Goal: Task Accomplishment & Management: Use online tool/utility

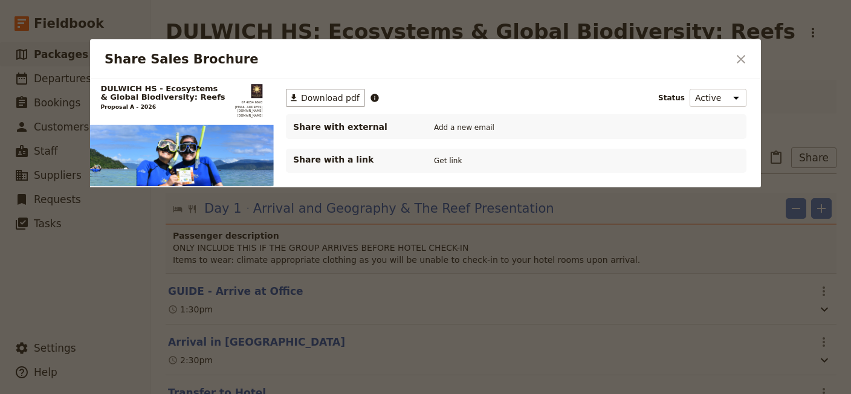
scroll to position [18, 0]
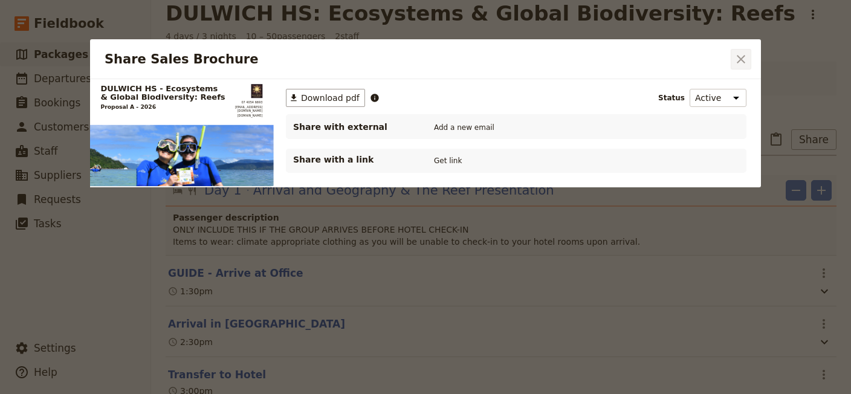
click at [740, 57] on icon "Close dialog" at bounding box center [741, 59] width 15 height 15
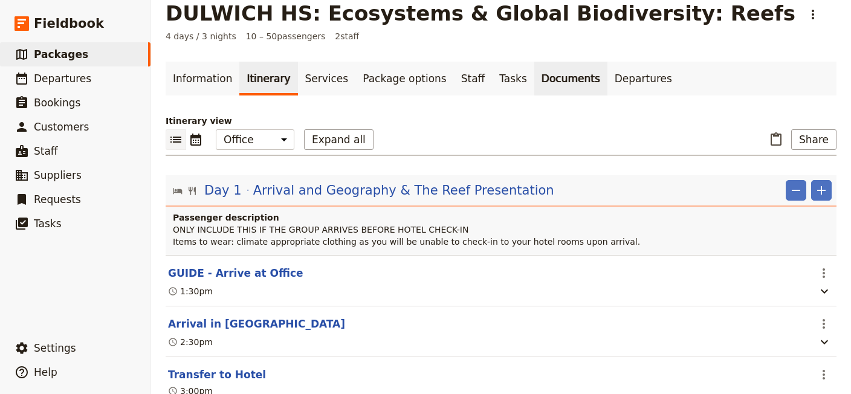
click at [534, 79] on link "Documents" at bounding box center [570, 79] width 73 height 34
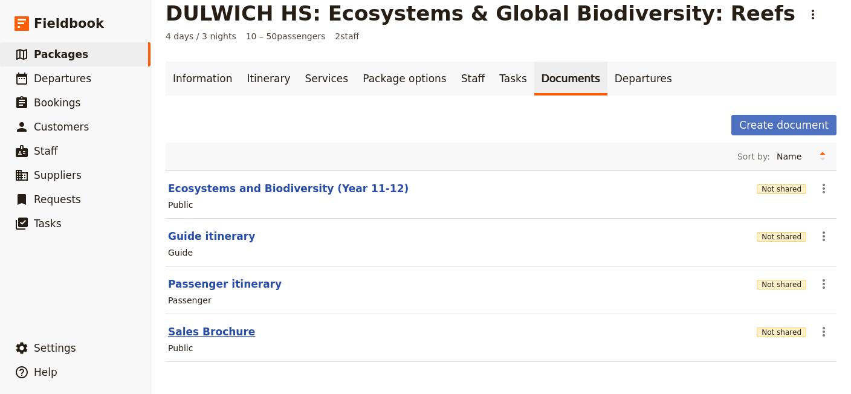
click at [224, 333] on button "Sales Brochure" at bounding box center [211, 332] width 87 height 15
select select "DEFAULT"
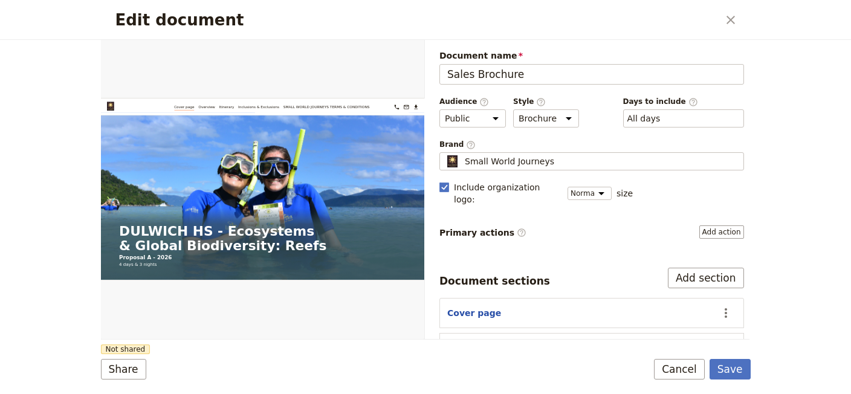
scroll to position [82, 0]
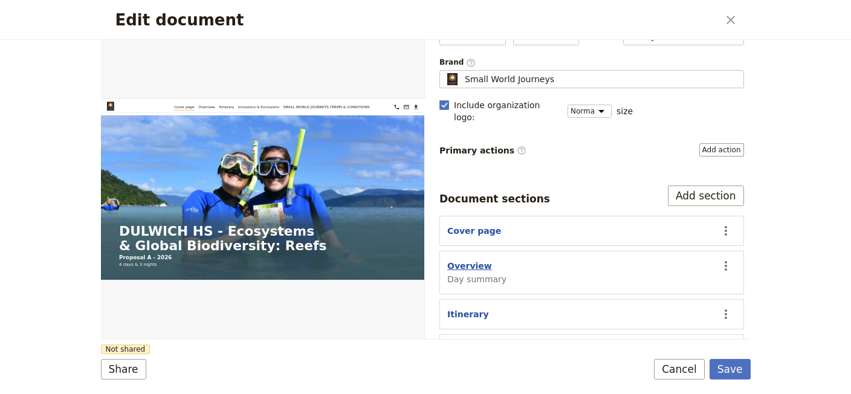
click at [473, 260] on button "Overview" at bounding box center [469, 266] width 45 height 12
select select "DAY_SUMMARY"
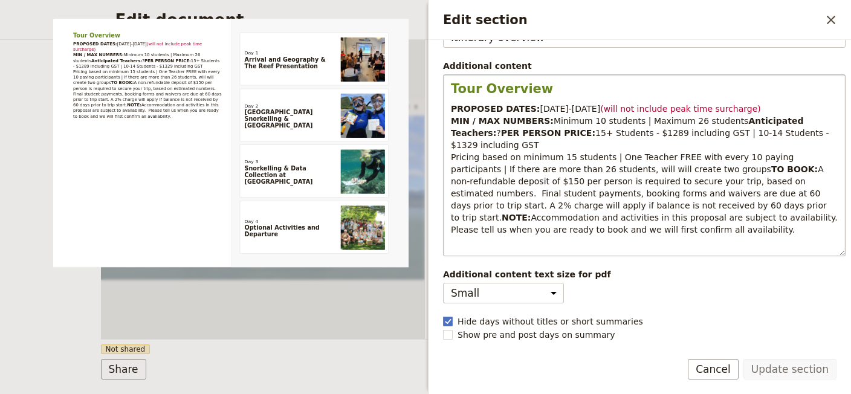
scroll to position [0, 0]
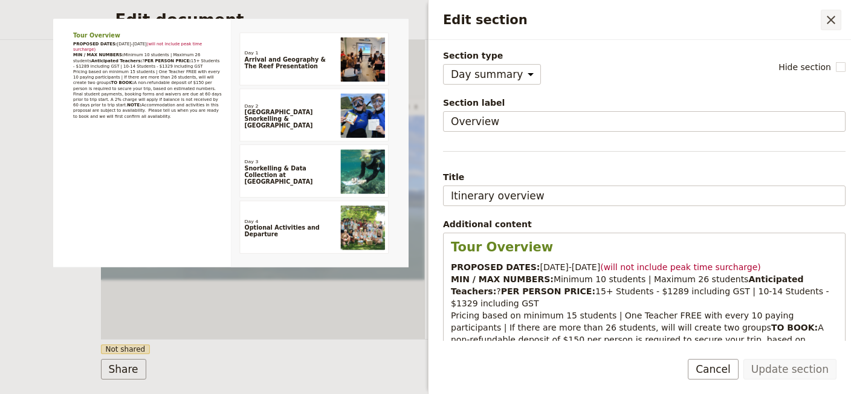
click at [832, 18] on icon "Close drawer" at bounding box center [831, 20] width 15 height 15
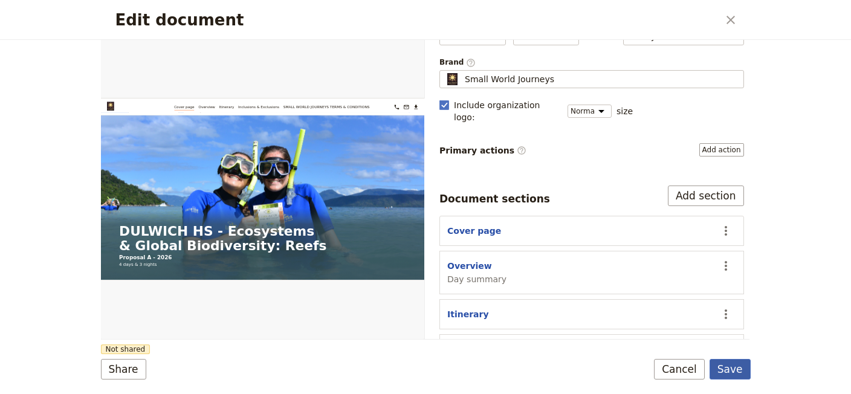
click at [733, 372] on button "Save" at bounding box center [730, 369] width 41 height 21
click at [729, 19] on icon "Close dialog" at bounding box center [731, 20] width 15 height 15
